Goal: Task Accomplishment & Management: Complete application form

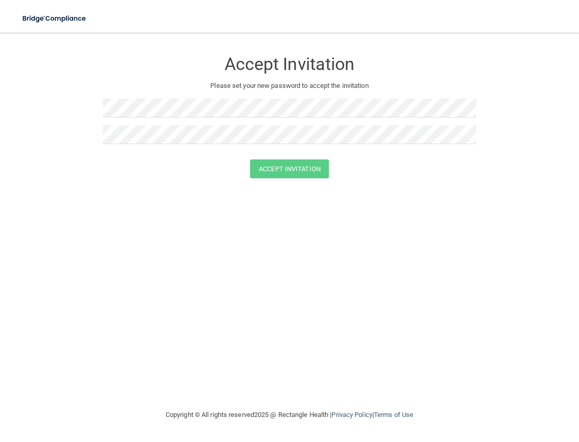
drag, startPoint x: 149, startPoint y: 85, endPoint x: 151, endPoint y: 90, distance: 5.3
click at [150, 85] on p "Please set your new password to accept the invitation" at bounding box center [289, 86] width 358 height 12
click at [264, 164] on button "Accept Invitation" at bounding box center [289, 169] width 79 height 19
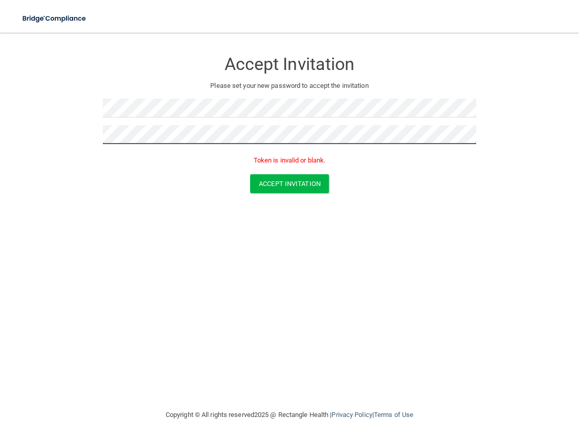
click at [290, 182] on button "Accept Invitation" at bounding box center [289, 183] width 79 height 19
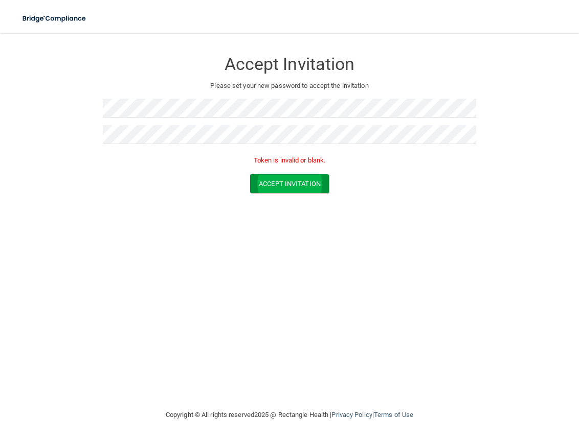
click at [283, 182] on button "Accept Invitation" at bounding box center [289, 183] width 79 height 19
click at [291, 184] on button "Accept Invitation" at bounding box center [289, 183] width 79 height 19
click at [286, 186] on button "Accept Invitation" at bounding box center [289, 183] width 79 height 19
click at [288, 166] on button "Accept Invitation" at bounding box center [289, 169] width 79 height 19
click at [279, 156] on p "Token is invalid or blank." at bounding box center [289, 160] width 373 height 12
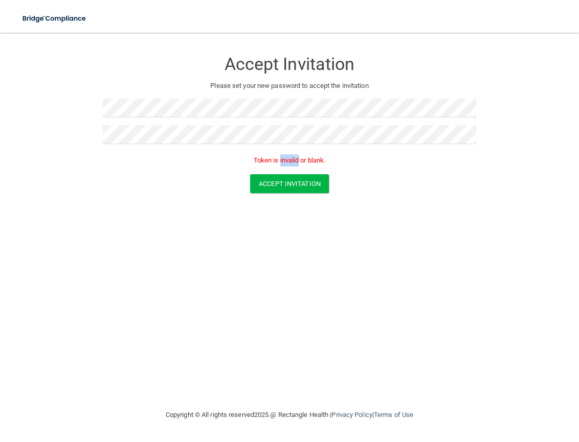
click at [279, 157] on p "Token is invalid or blank." at bounding box center [289, 160] width 373 height 12
drag, startPoint x: 319, startPoint y: 161, endPoint x: 337, endPoint y: 166, distance: 18.6
click at [328, 163] on p "Token is invalid or blank." at bounding box center [289, 160] width 373 height 12
click at [353, 185] on div "Accept Invitation" at bounding box center [289, 183] width 553 height 19
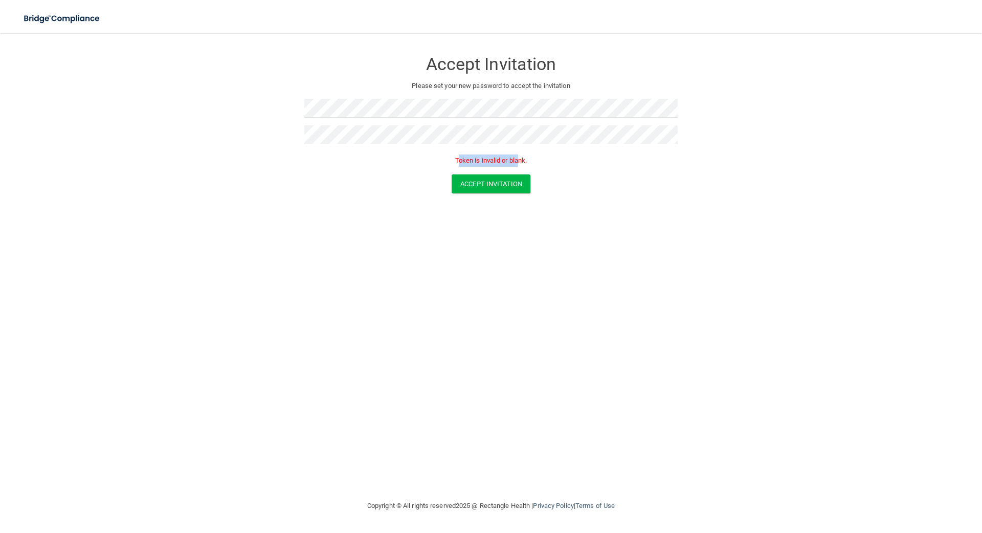
drag, startPoint x: 460, startPoint y: 158, endPoint x: 522, endPoint y: 161, distance: 62.0
click at [522, 161] on p "Token is invalid or blank." at bounding box center [490, 160] width 373 height 12
click at [523, 160] on p "Token is invalid or blank." at bounding box center [490, 160] width 373 height 12
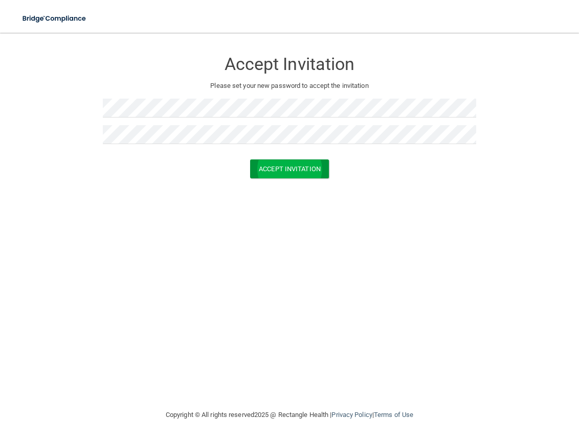
click at [284, 172] on button "Accept Invitation" at bounding box center [289, 169] width 79 height 19
